Goal: Task Accomplishment & Management: Manage account settings

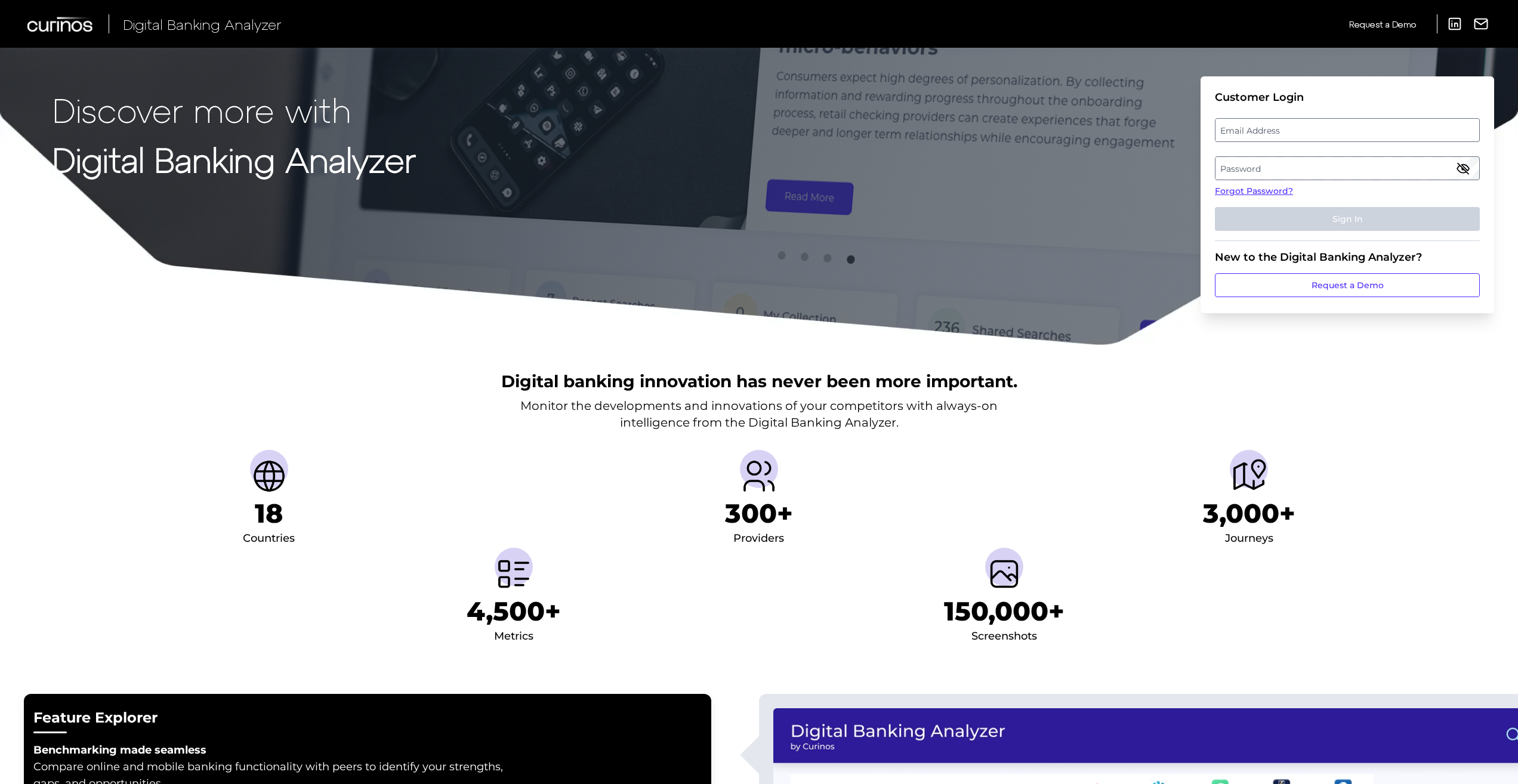
click at [1326, 174] on label "Password" at bounding box center [1347, 168] width 263 height 21
click at [1288, 130] on label "Email Address" at bounding box center [1347, 130] width 263 height 21
click at [1288, 130] on input "email" at bounding box center [1347, 130] width 265 height 24
type input "[EMAIL_ADDRESS][DOMAIN_NAME]"
click at [1318, 216] on button "Sign In" at bounding box center [1347, 219] width 265 height 24
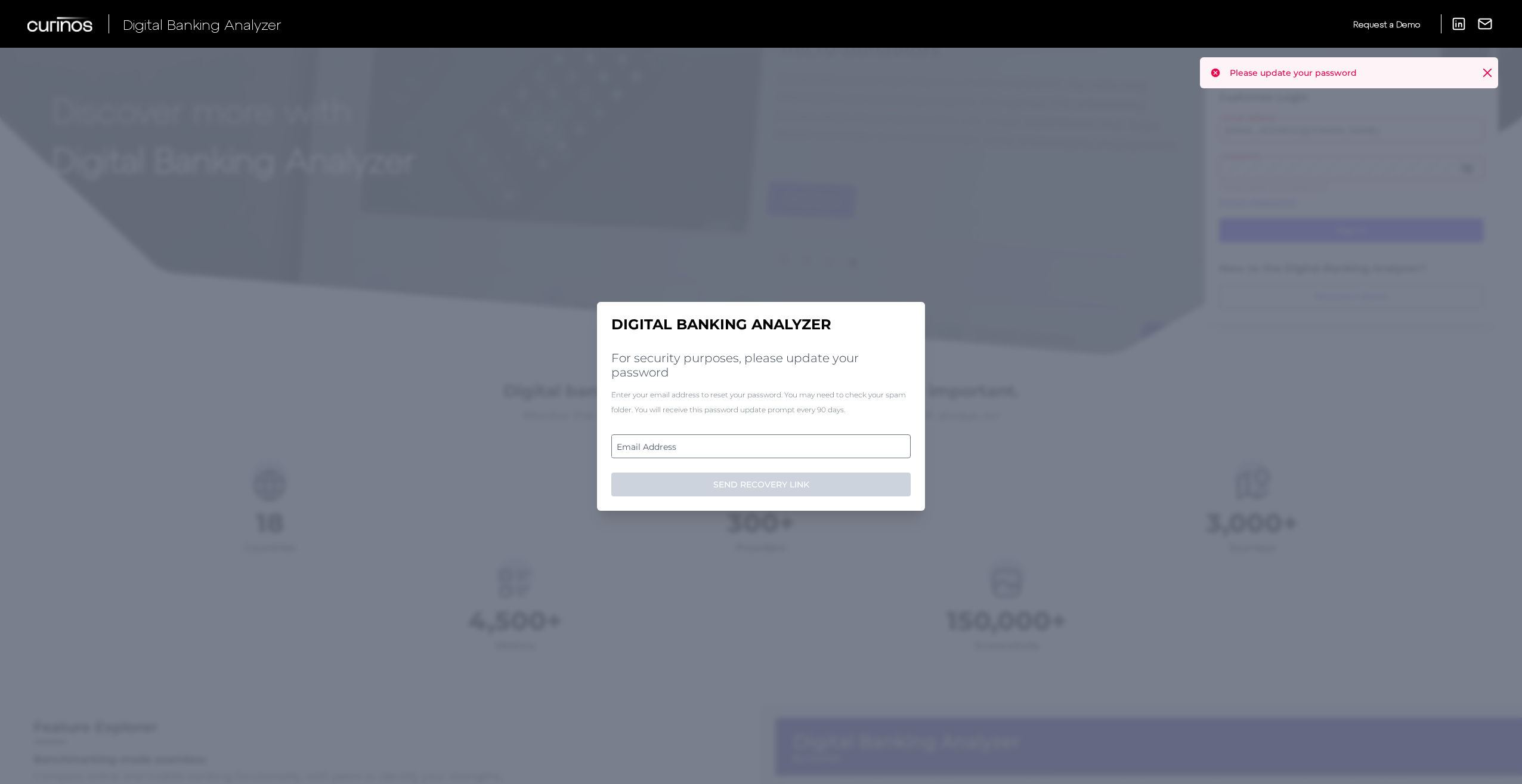
click at [699, 443] on label "Email Address" at bounding box center [761, 445] width 298 height 21
click at [699, 443] on input "email" at bounding box center [761, 446] width 299 height 24
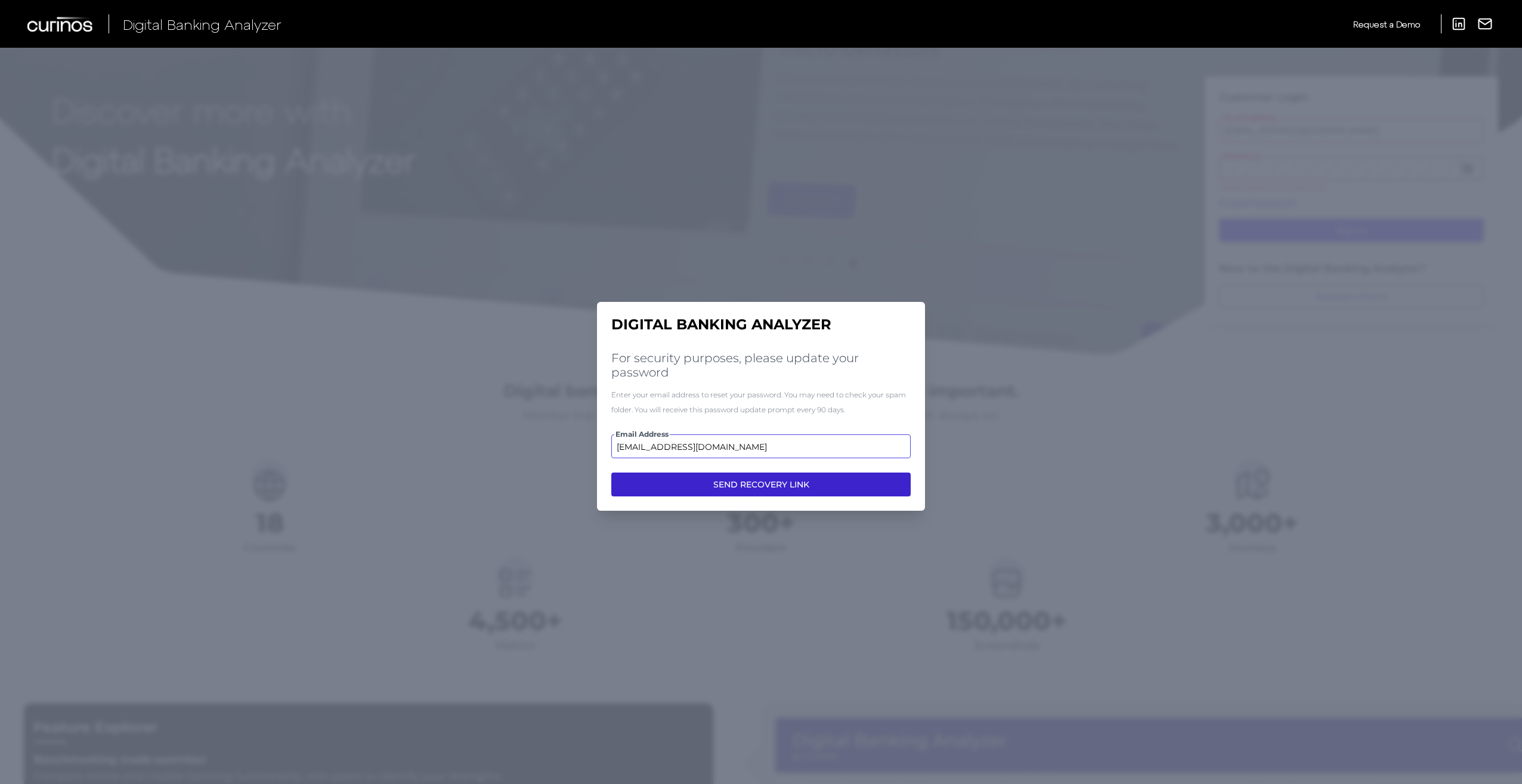
type input "salvador_ortega@navyfederal.org"
click at [758, 478] on button "SEND RECOVERY LINK" at bounding box center [761, 485] width 299 height 24
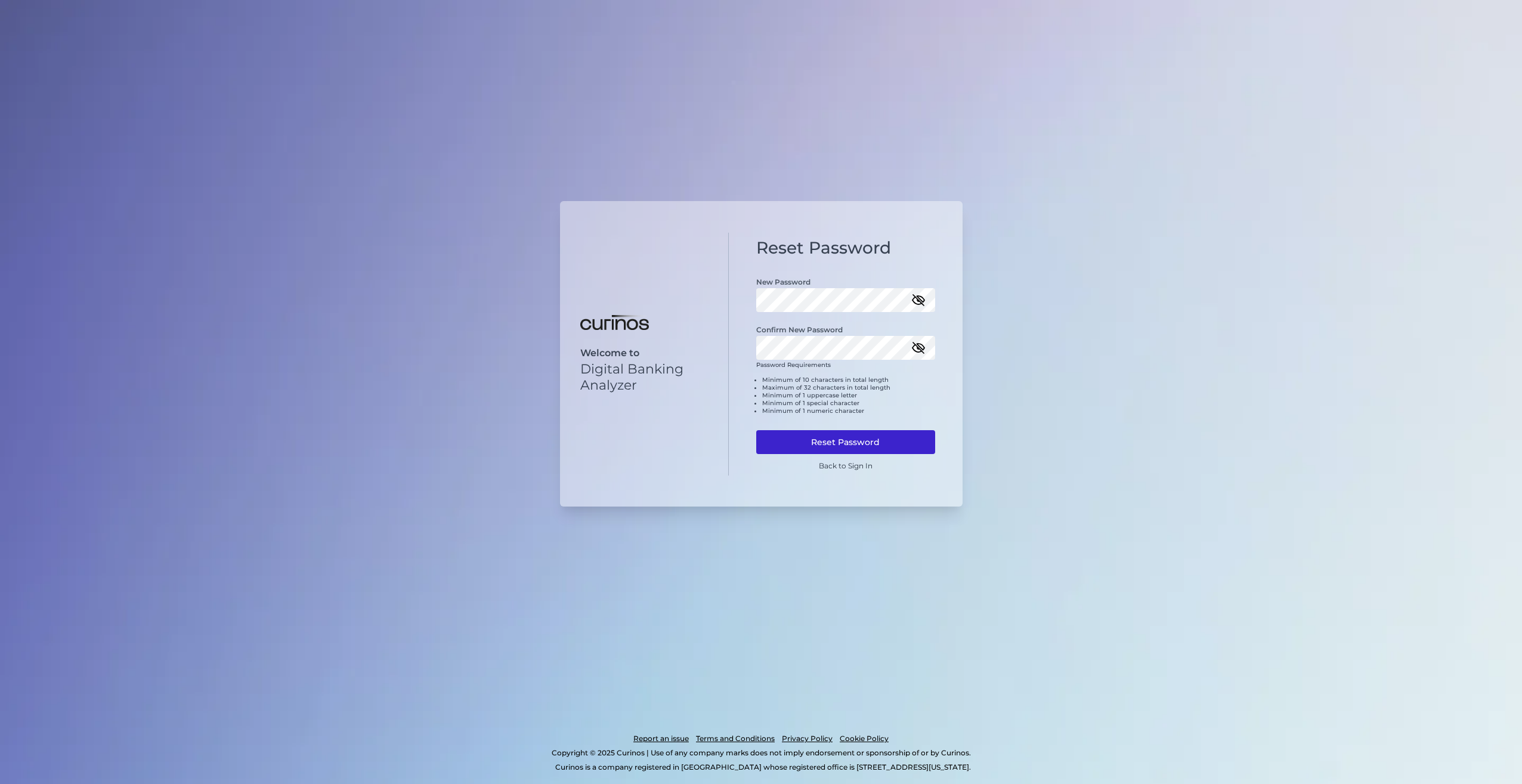
click at [832, 440] on button "Reset Password" at bounding box center [846, 442] width 179 height 24
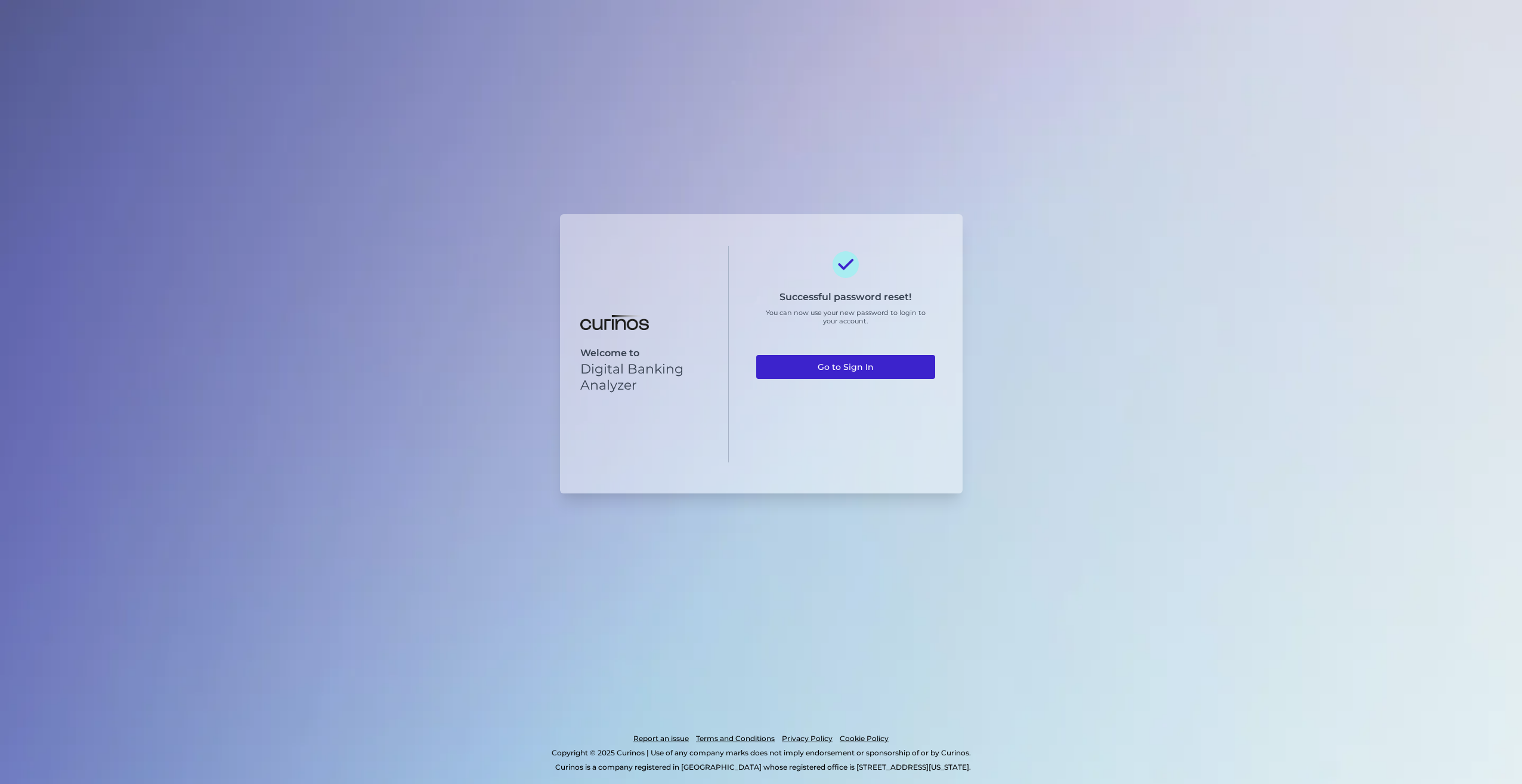
click at [858, 366] on link "Go to Sign In" at bounding box center [846, 367] width 179 height 24
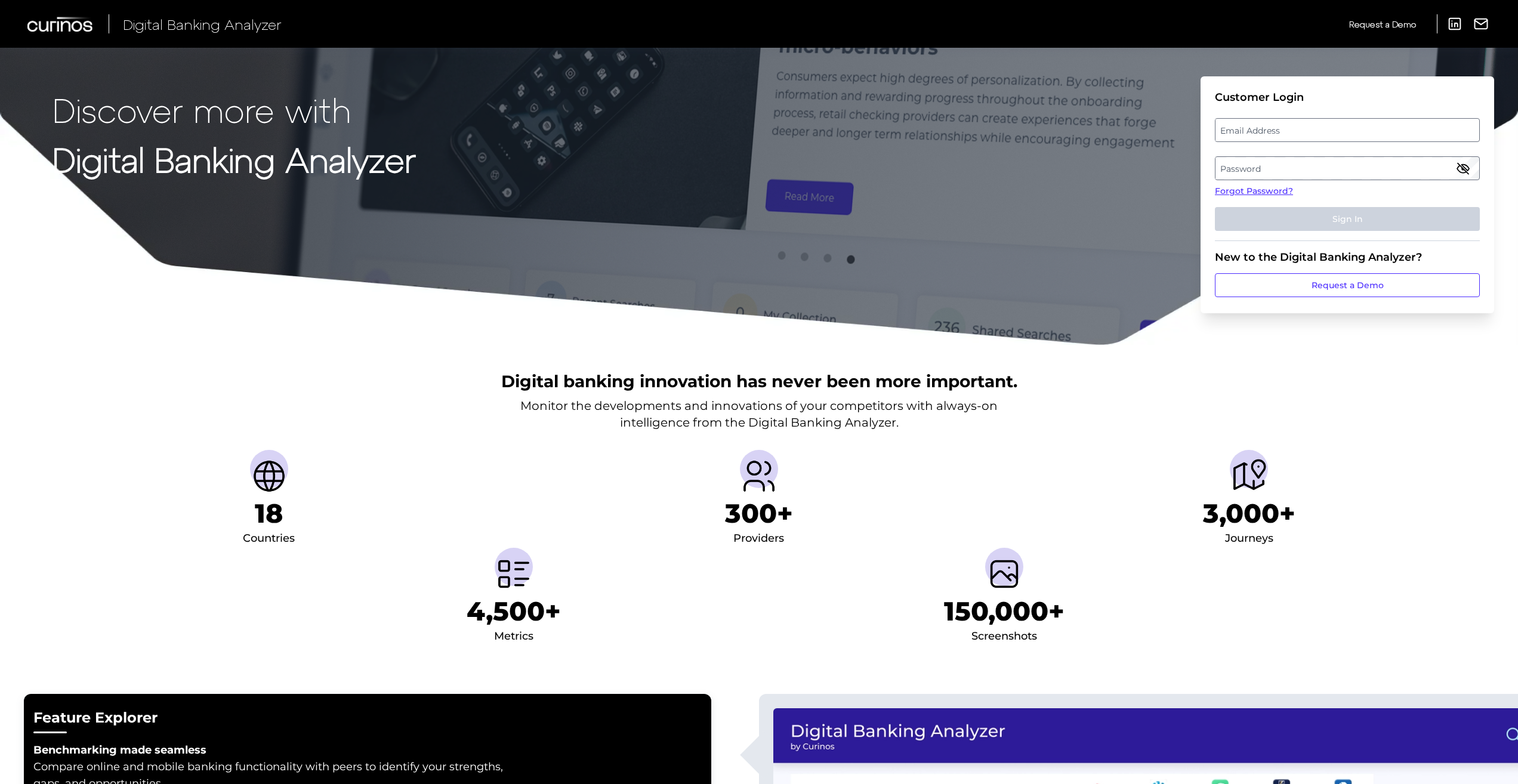
click at [1279, 133] on label "Email Address" at bounding box center [1347, 130] width 263 height 21
click at [1279, 133] on input "email" at bounding box center [1347, 130] width 265 height 24
type input "[EMAIL_ADDRESS][DOMAIN_NAME]"
click at [1264, 168] on label "Password" at bounding box center [1347, 168] width 263 height 21
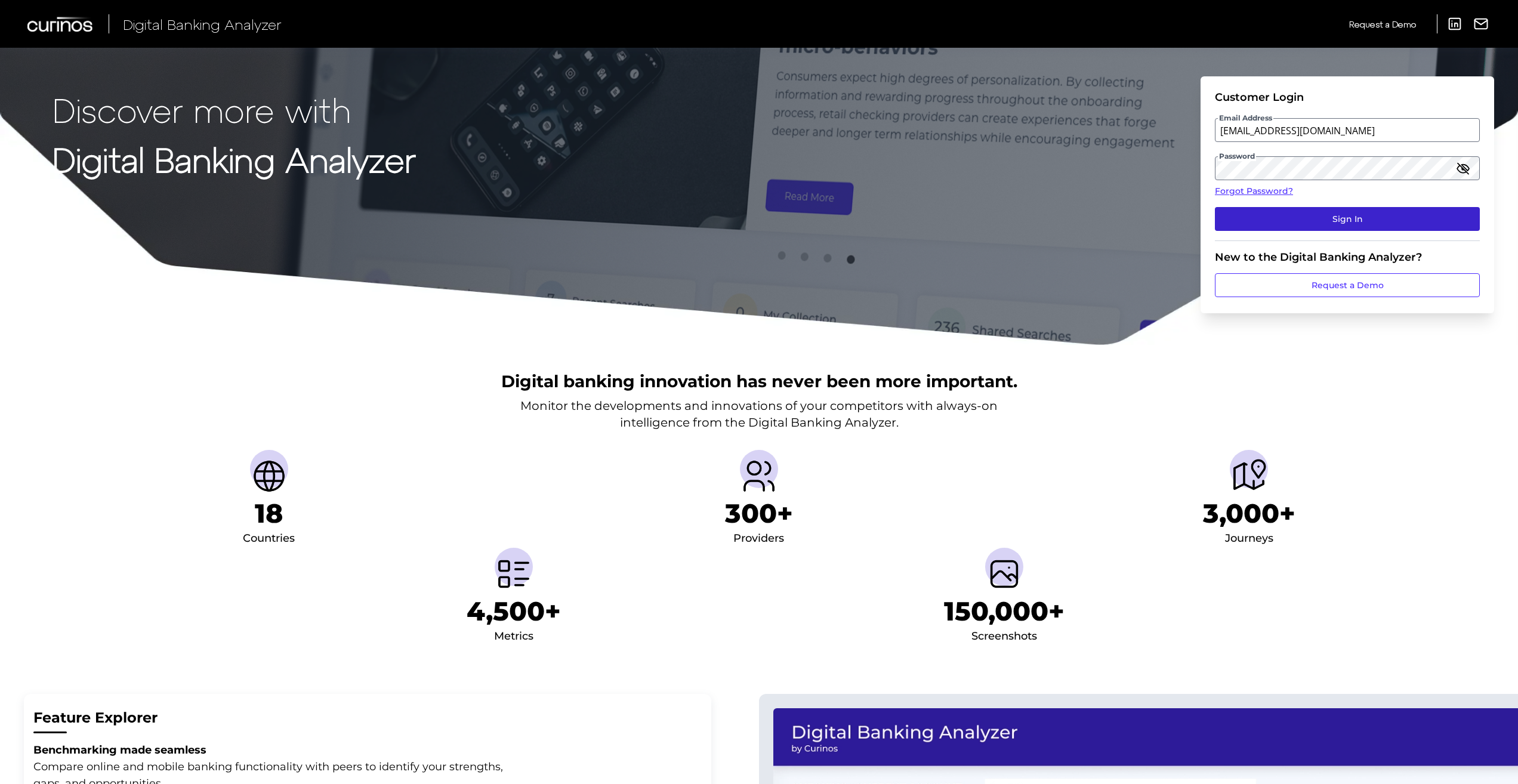
click at [1373, 218] on button "Sign In" at bounding box center [1347, 219] width 265 height 24
